Goal: Check status: Check status

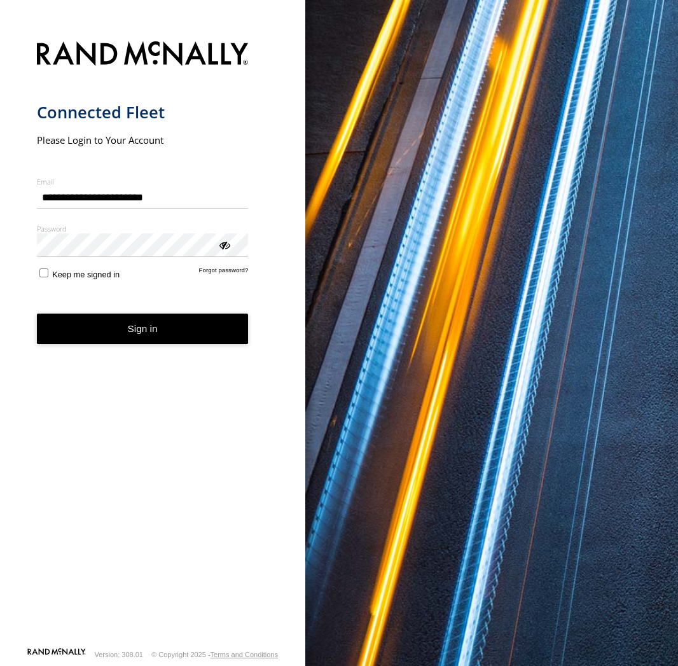
click at [153, 326] on button "Sign in" at bounding box center [143, 329] width 212 height 31
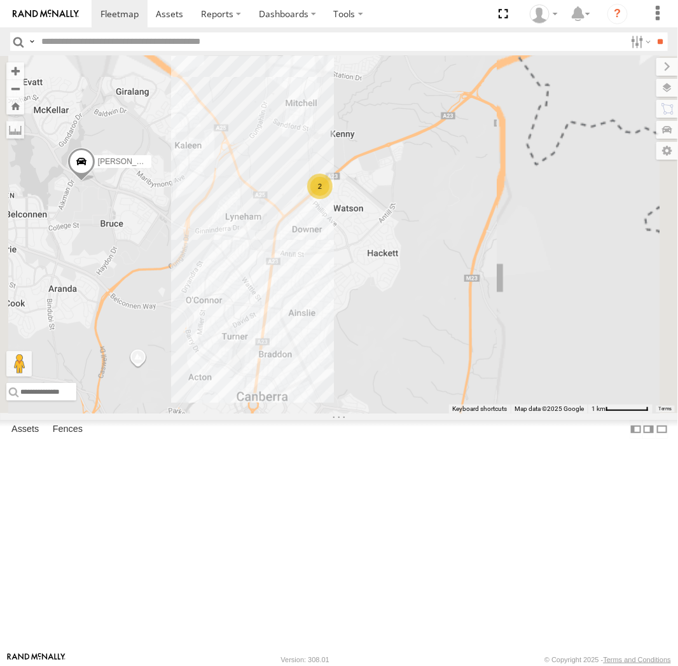
drag, startPoint x: 566, startPoint y: 187, endPoint x: 448, endPoint y: 449, distance: 286.7
click at [448, 414] on div "[PERSON_NAME] [PERSON_NAME] 2 [PERSON_NAME]" at bounding box center [339, 235] width 678 height 358
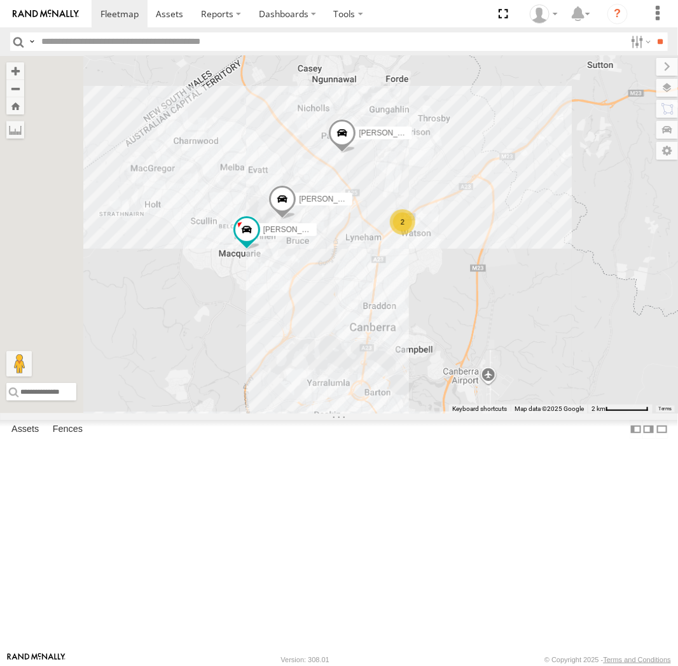
drag, startPoint x: 435, startPoint y: 333, endPoint x: 520, endPoint y: 359, distance: 89.1
click at [520, 359] on div "[PERSON_NAME] [PERSON_NAME] [PERSON_NAME] 2 [PERSON_NAME]" at bounding box center [339, 235] width 678 height 358
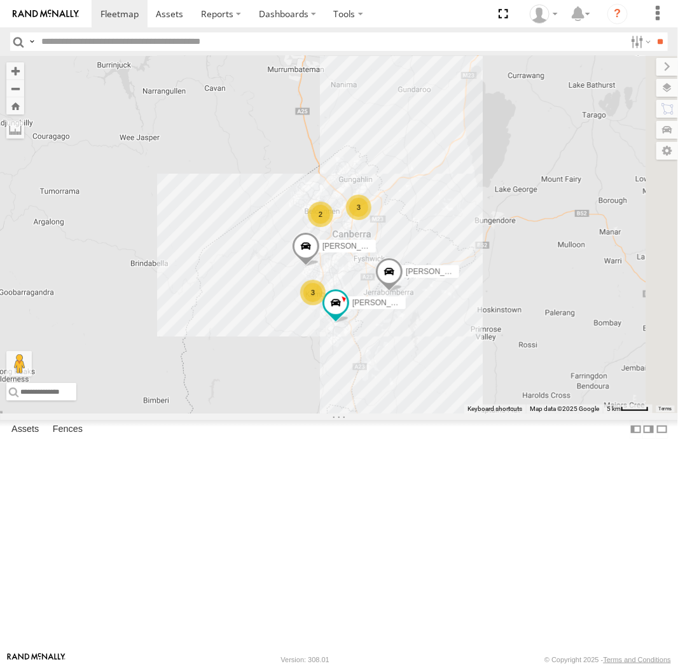
drag, startPoint x: 520, startPoint y: 387, endPoint x: 511, endPoint y: 368, distance: 21.1
click at [511, 368] on div "[PERSON_NAME] [PERSON_NAME] 3 3 2" at bounding box center [339, 235] width 678 height 358
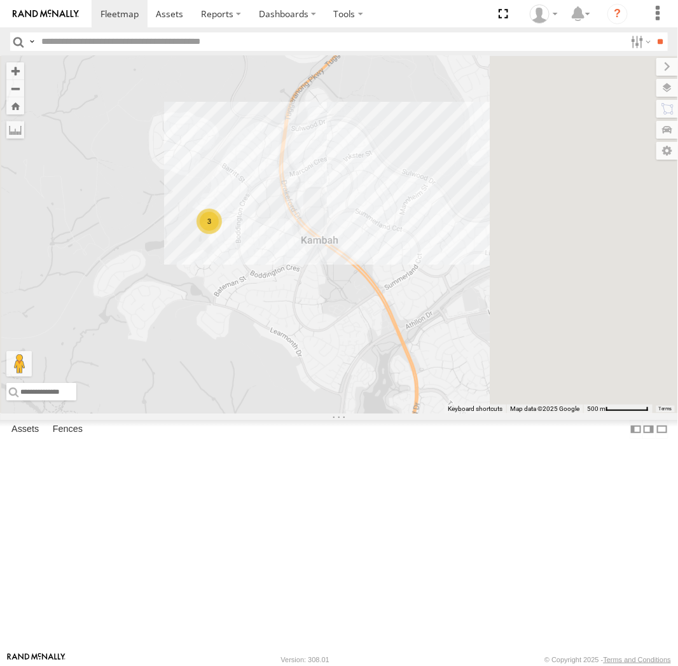
drag, startPoint x: 582, startPoint y: 331, endPoint x: 312, endPoint y: 382, distance: 275.0
click at [312, 385] on div "[PERSON_NAME] [PERSON_NAME] 3" at bounding box center [339, 235] width 678 height 358
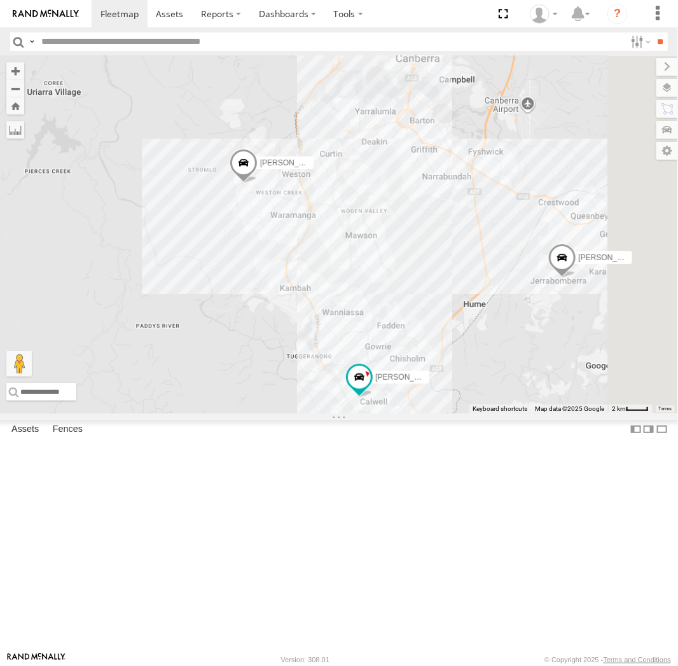
drag, startPoint x: 489, startPoint y: 356, endPoint x: 515, endPoint y: 399, distance: 50.0
click at [518, 402] on div "[PERSON_NAME] [PERSON_NAME]" at bounding box center [339, 235] width 678 height 358
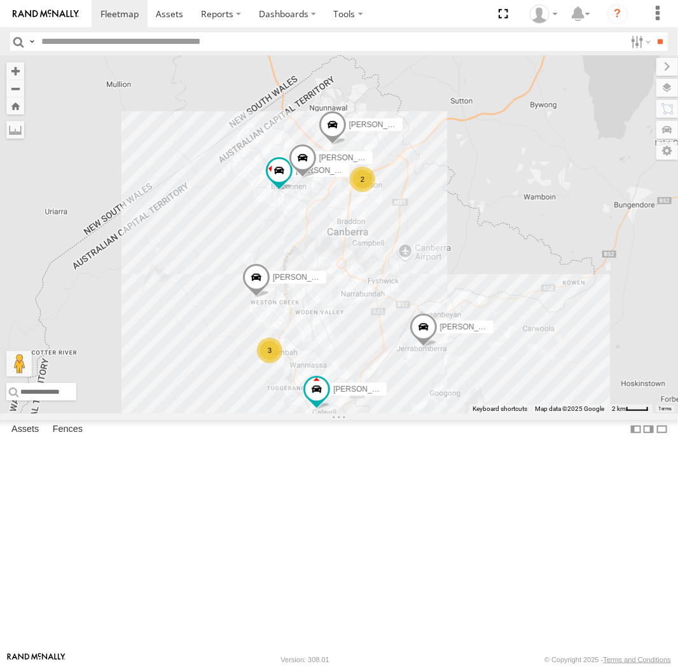
drag, startPoint x: 398, startPoint y: 334, endPoint x: 515, endPoint y: 437, distance: 156.0
click at [493, 414] on div "[PERSON_NAME] [PERSON_NAME] [PERSON_NAME] [PERSON_NAME] 2 3" at bounding box center [339, 235] width 678 height 358
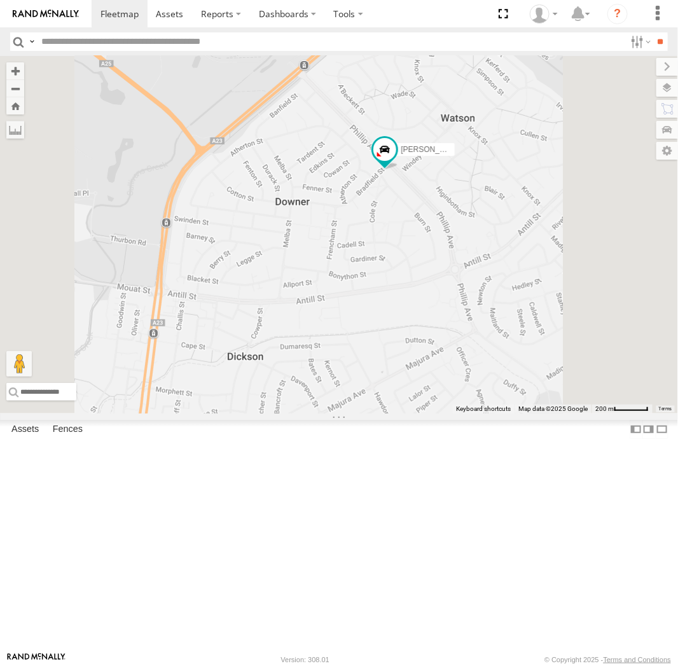
drag, startPoint x: 490, startPoint y: 330, endPoint x: 510, endPoint y: 335, distance: 20.4
click at [510, 335] on div "[PERSON_NAME] [PERSON_NAME] [PERSON_NAME] [PERSON_NAME]" at bounding box center [339, 235] width 678 height 358
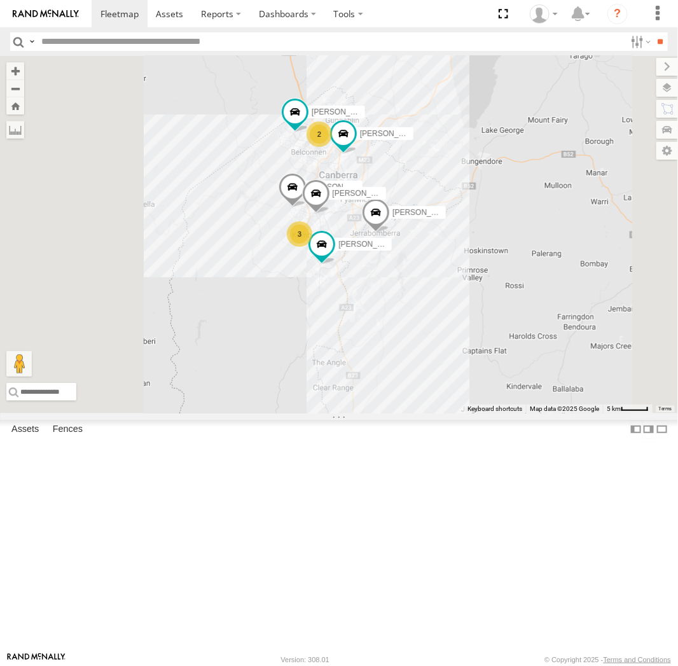
drag, startPoint x: 469, startPoint y: 282, endPoint x: 500, endPoint y: 291, distance: 32.4
click at [500, 291] on div "[PERSON_NAME] [PERSON_NAME] [PERSON_NAME] 2 3" at bounding box center [339, 235] width 678 height 358
